Goal: Find specific page/section: Find specific page/section

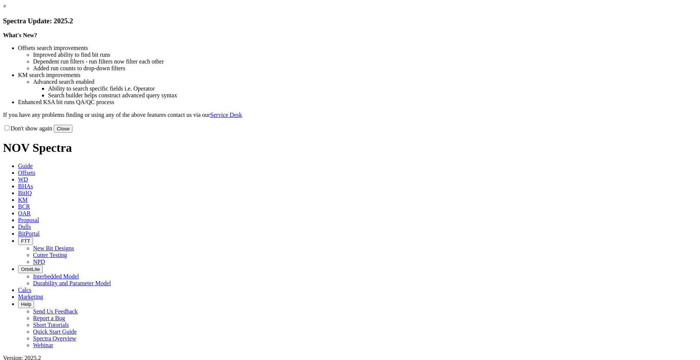
click at [72, 132] on button "Close" at bounding box center [63, 129] width 19 height 8
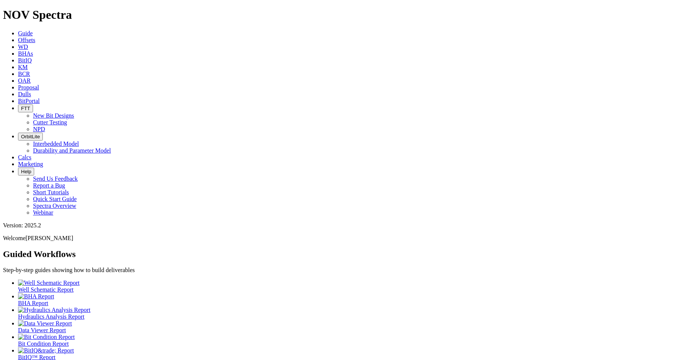
click at [35, 37] on span "Offsets" at bounding box center [26, 40] width 17 height 6
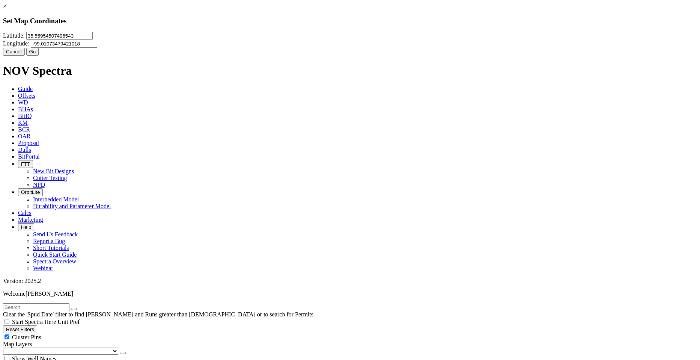
click at [93, 40] on input "35.55954507496543" at bounding box center [59, 36] width 66 height 8
paste input "38727"
type input "35.538727"
click at [97, 45] on input "-99.01073479421018" at bounding box center [64, 44] width 66 height 8
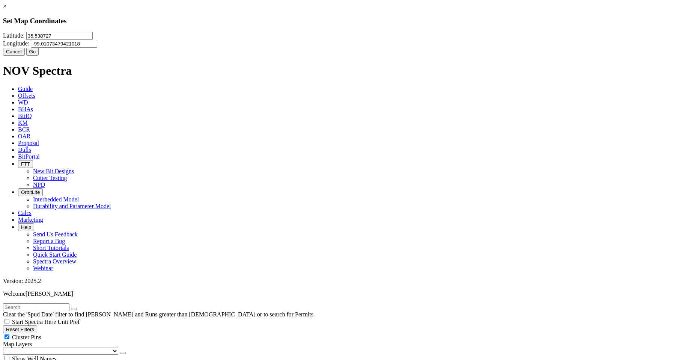
click at [97, 45] on input "-99.01073479421018" at bounding box center [64, 44] width 66 height 8
paste input "7987335"
type input "-99.7987335"
click at [39, 56] on button "Go" at bounding box center [32, 52] width 13 height 8
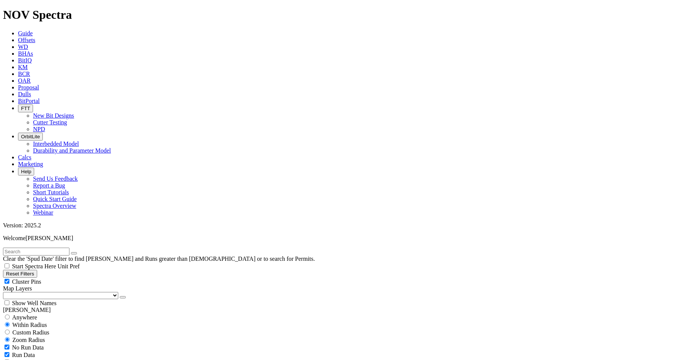
click at [46, 329] on span "Custom Radius" at bounding box center [30, 332] width 37 height 6
radio input "true"
radio input "false"
click at [55, 343] on input "number" at bounding box center [36, 347] width 66 height 8
type input "25"
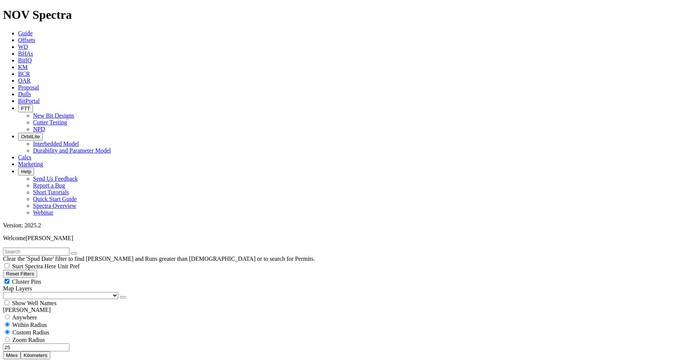
click at [21, 351] on button "Miles" at bounding box center [12, 355] width 18 height 8
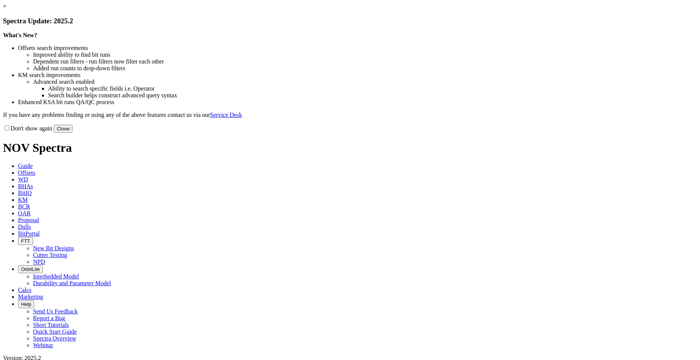
drag, startPoint x: 493, startPoint y: 201, endPoint x: 470, endPoint y: 195, distance: 23.3
click at [72, 132] on button "Close" at bounding box center [63, 129] width 19 height 8
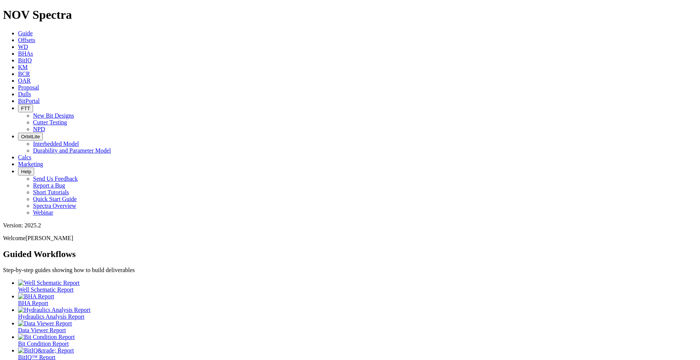
click at [33, 30] on link "Guide" at bounding box center [25, 33] width 15 height 6
click at [35, 37] on span "Offsets" at bounding box center [26, 40] width 17 height 6
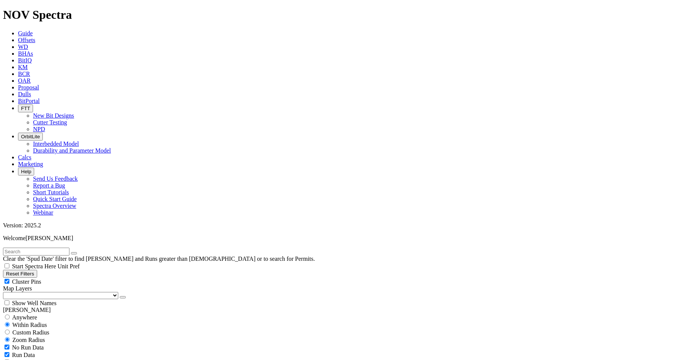
click at [51, 247] on input "text" at bounding box center [36, 251] width 66 height 8
type input "War Pig"
click at [81, 253] on icon "submit" at bounding box center [81, 253] width 0 height 0
